Goal: Task Accomplishment & Management: Use online tool/utility

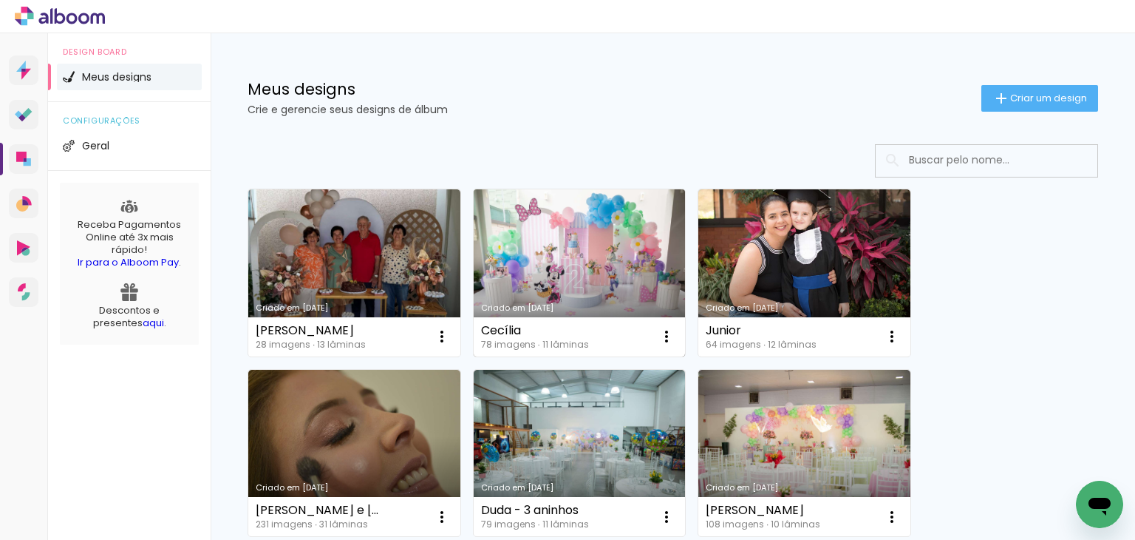
click at [548, 259] on link "Criado em [DATE]" at bounding box center [580, 272] width 212 height 167
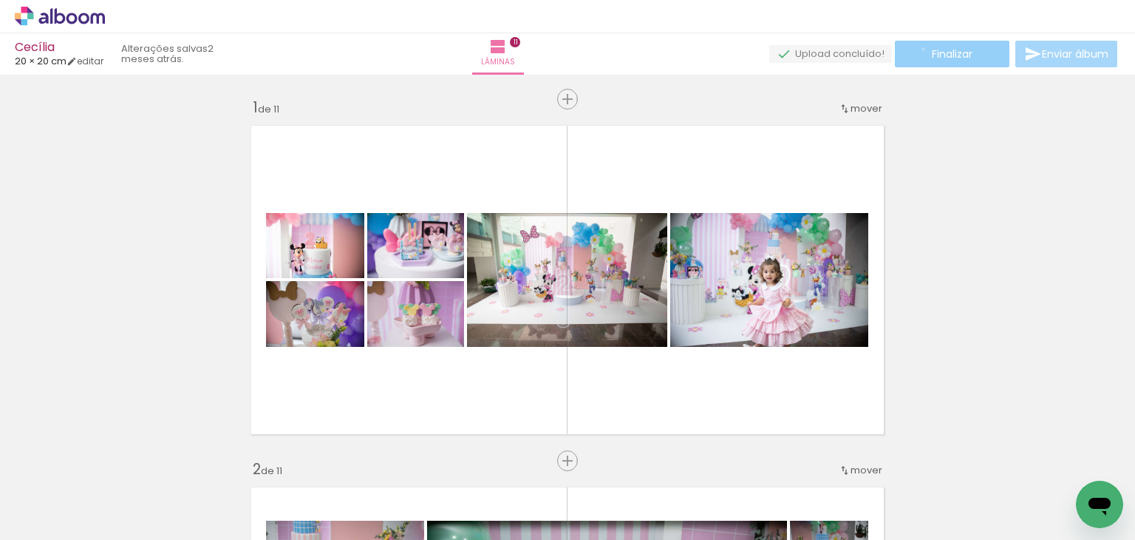
click at [918, 49] on paper-button "Finalizar" at bounding box center [952, 54] width 115 height 27
